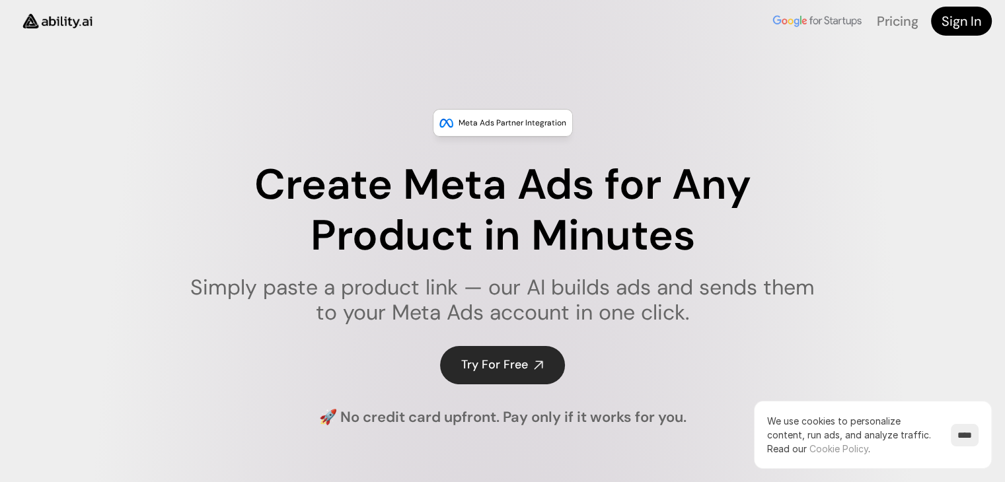
click at [502, 386] on div "Meta Ads Partner Integration Create Meta Ads for Any Product in Minutes Simply …" at bounding box center [502, 268] width 1005 height 318
click at [499, 370] on h4 "Try For Free" at bounding box center [494, 365] width 67 height 17
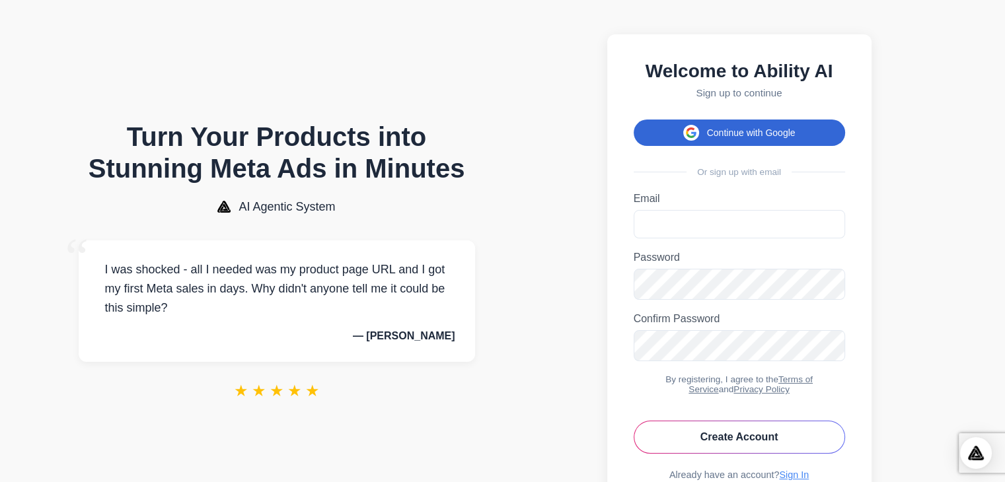
click at [713, 129] on button "Continue with Google" at bounding box center [739, 133] width 211 height 26
